Goal: Task Accomplishment & Management: Manage account settings

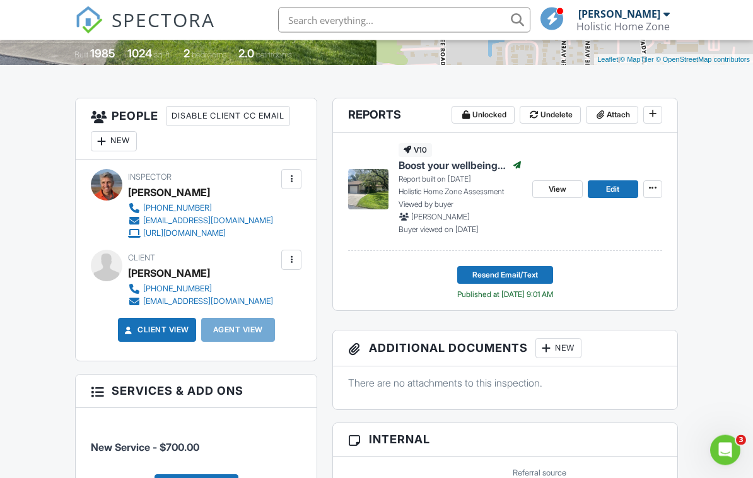
scroll to position [286, 0]
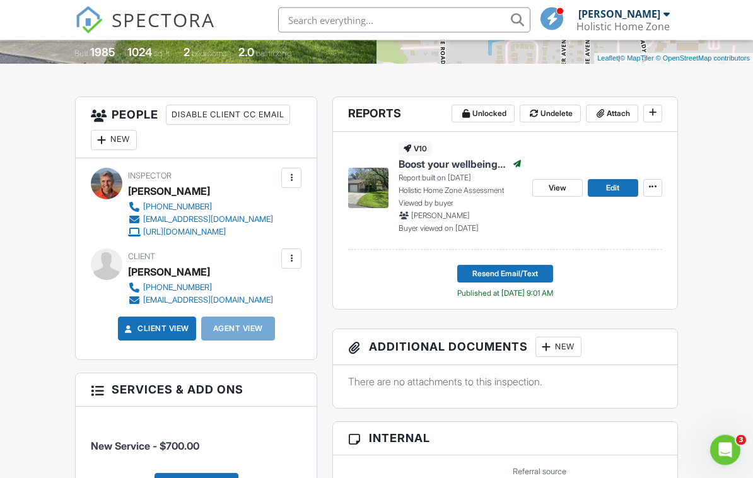
click at [553, 345] on div at bounding box center [546, 347] width 13 height 13
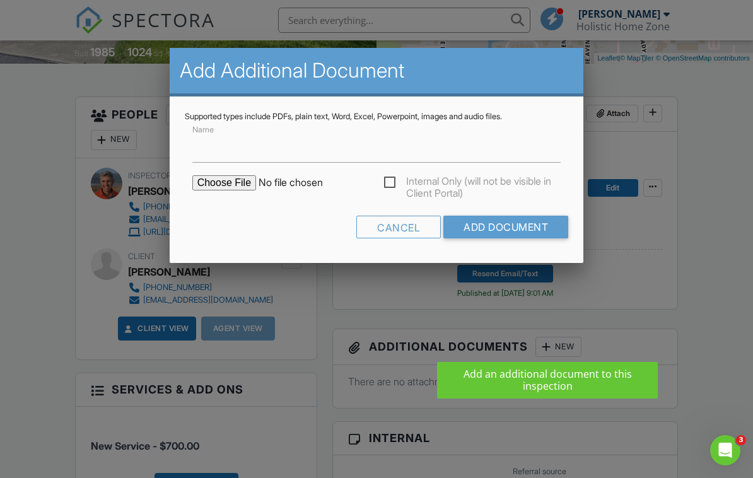
click at [213, 179] on input "file" at bounding box center [299, 182] width 215 height 15
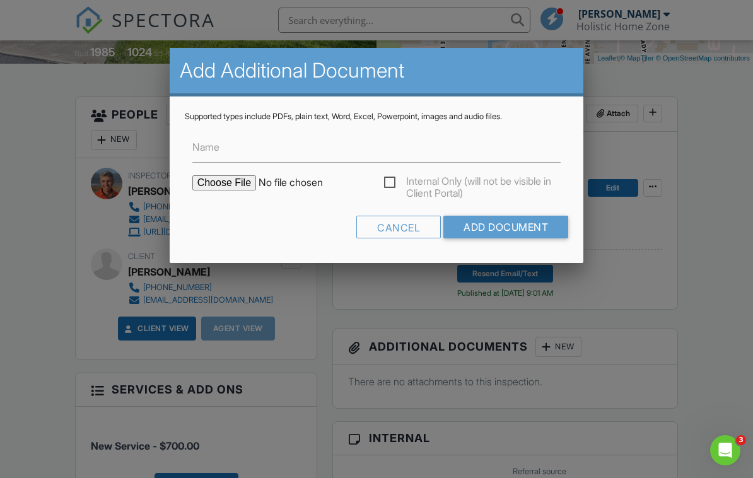
type input "C:\fakepath\342516156_001 Turner.pdf"
click at [522, 225] on input "Add Document" at bounding box center [506, 227] width 125 height 23
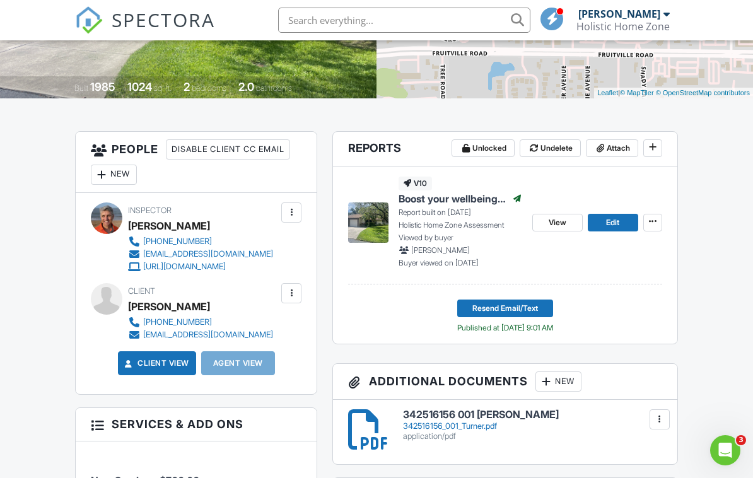
scroll to position [251, 0]
click at [618, 221] on span "Edit" at bounding box center [612, 223] width 13 height 13
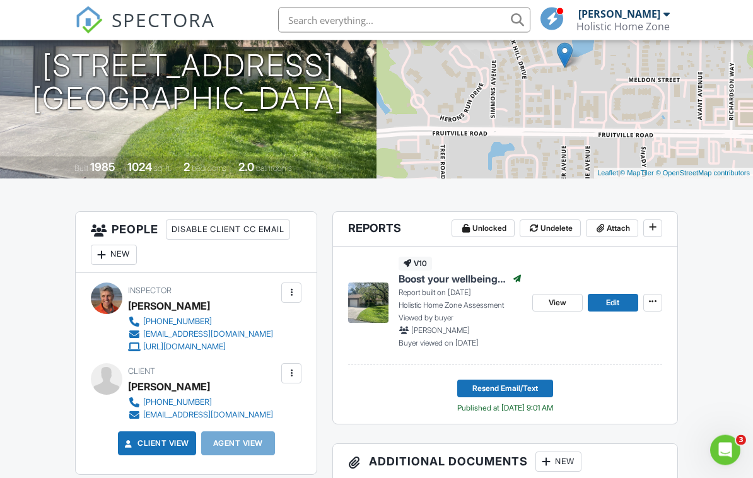
scroll to position [172, 0]
click at [555, 306] on span "View" at bounding box center [558, 302] width 18 height 13
click at [552, 298] on span "View" at bounding box center [558, 302] width 18 height 13
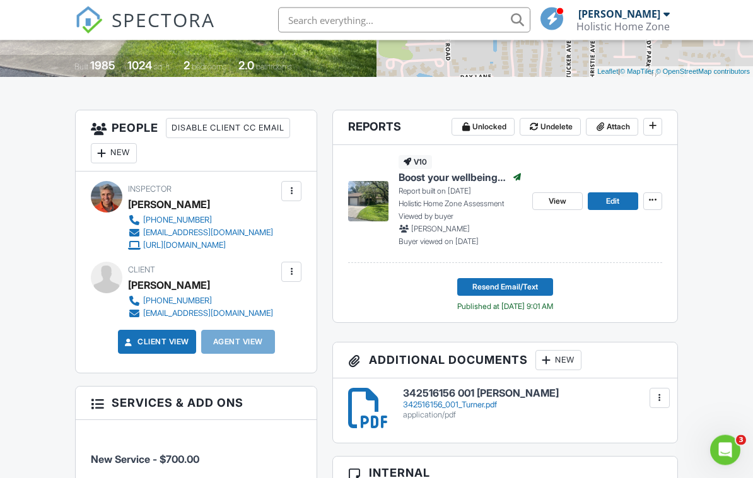
scroll to position [278, 0]
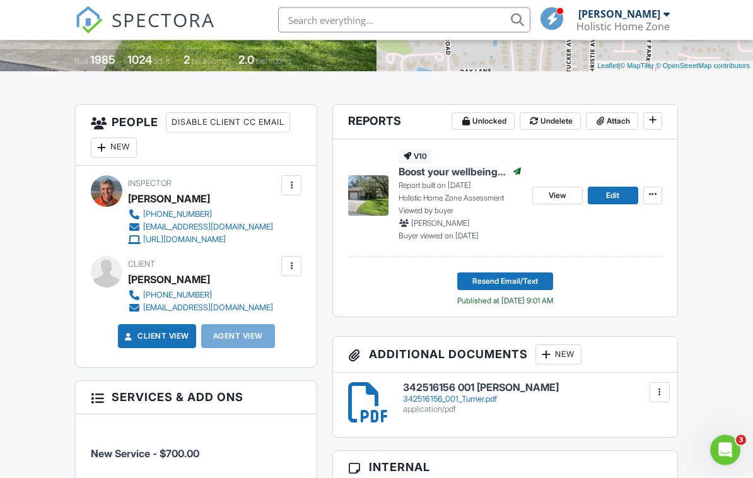
click at [491, 402] on div "342516156_001_Turner.pdf" at bounding box center [532, 400] width 259 height 10
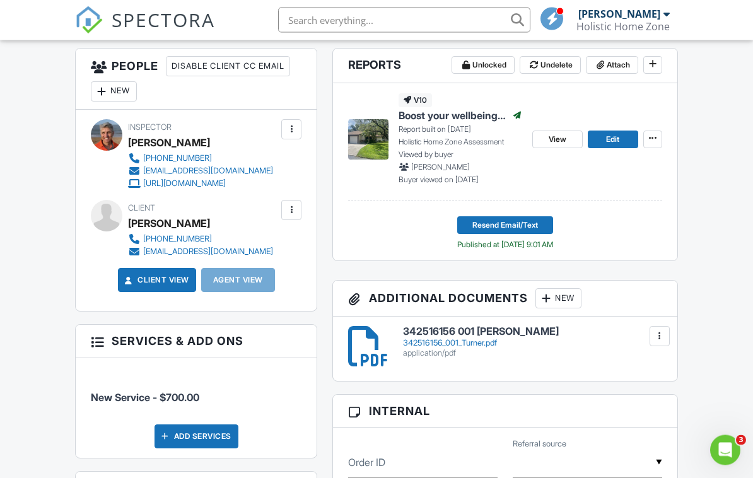
scroll to position [333, 0]
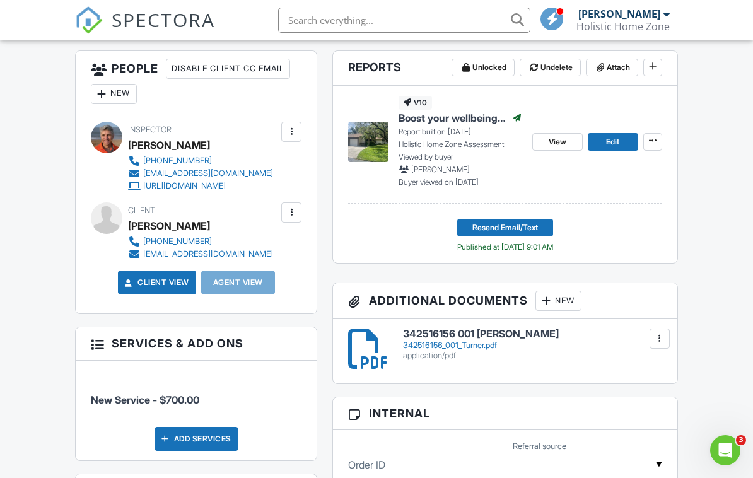
click at [553, 295] on div at bounding box center [546, 301] width 13 height 13
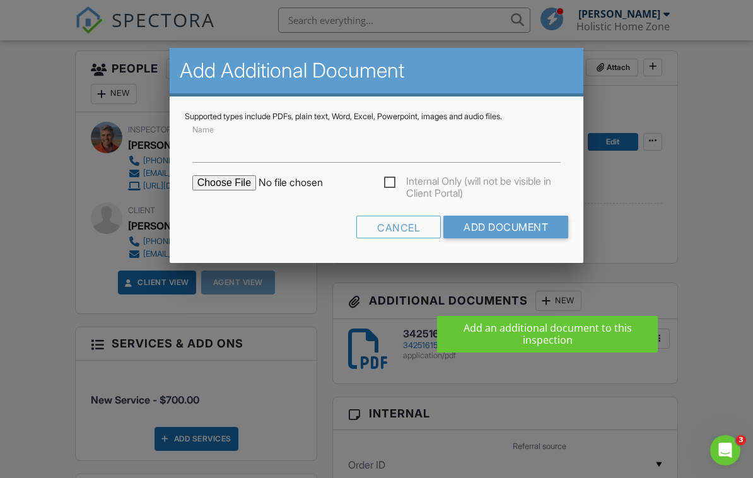
click at [227, 186] on input "file" at bounding box center [299, 182] width 215 height 15
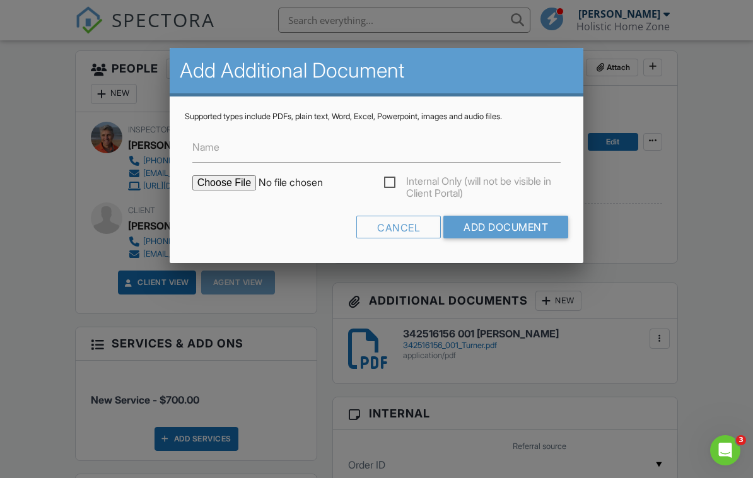
scroll to position [351, 0]
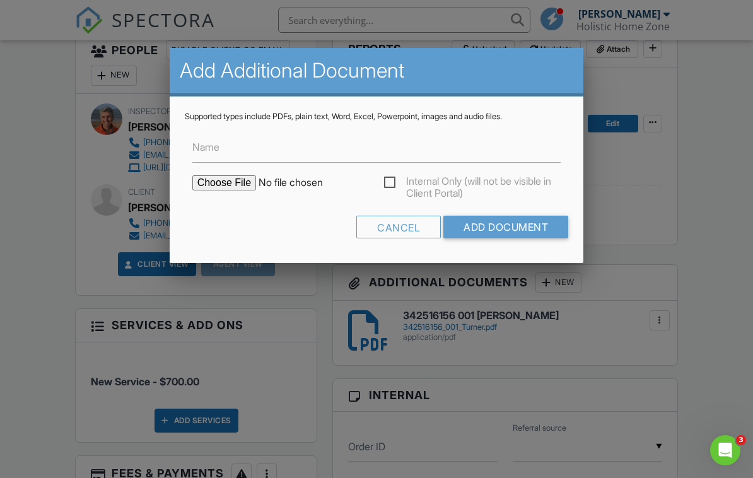
click at [521, 222] on input "Add Document" at bounding box center [506, 227] width 125 height 23
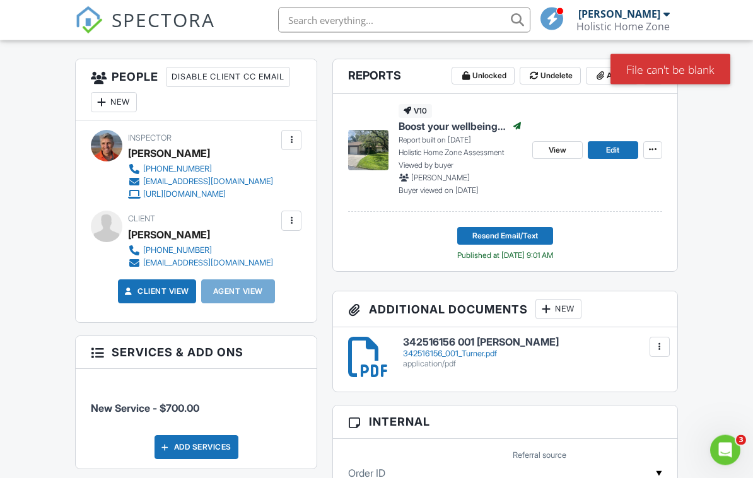
scroll to position [384, 0]
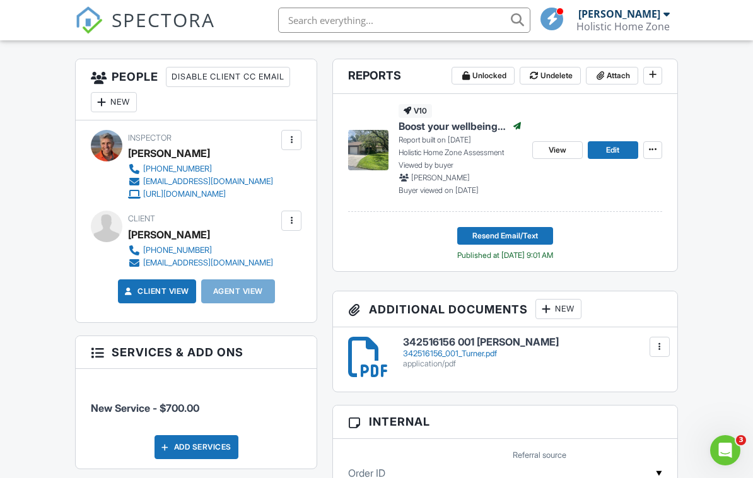
click at [565, 305] on div "New" at bounding box center [559, 309] width 46 height 20
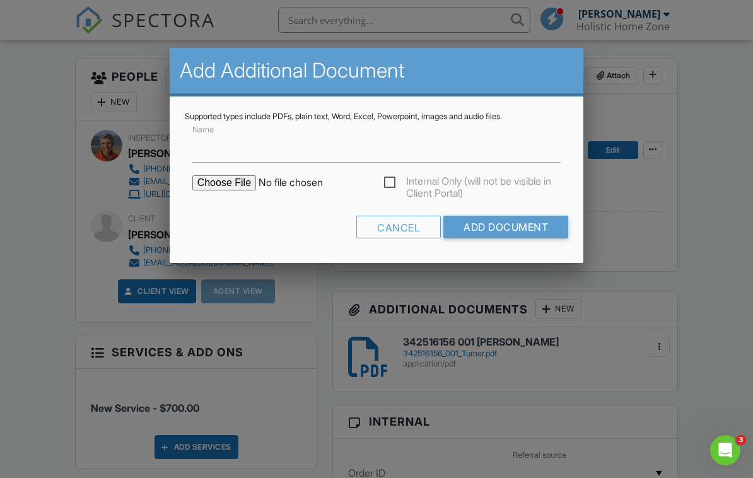
click at [215, 187] on input "file" at bounding box center [299, 182] width 215 height 15
type input "C:\fakepath\Turner PVR.pdf"
click at [515, 224] on input "Add Document" at bounding box center [506, 227] width 125 height 23
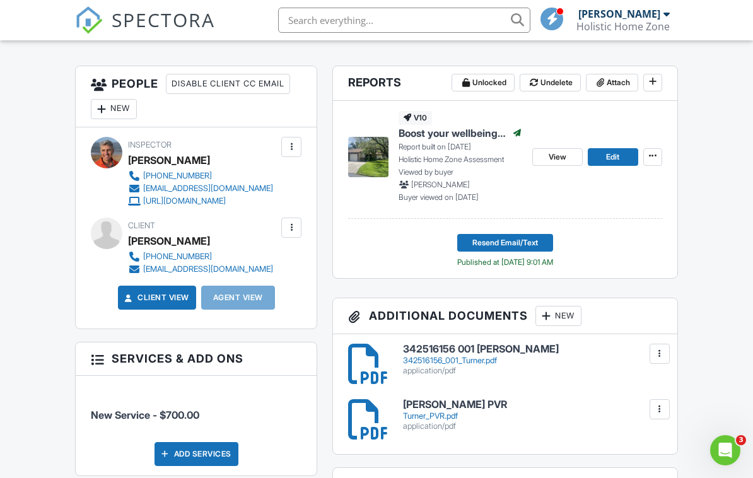
scroll to position [317, 0]
click at [660, 351] on div at bounding box center [660, 354] width 13 height 13
click at [642, 407] on link "Delete" at bounding box center [634, 410] width 47 height 14
